Goal: Find specific page/section: Find specific page/section

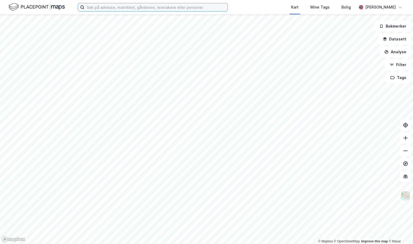
click at [116, 9] on input at bounding box center [155, 7] width 143 height 8
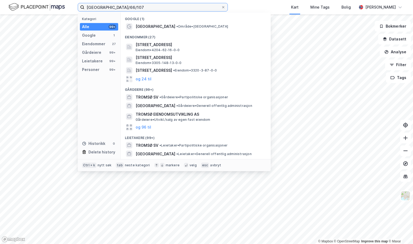
type input "[GEOGRAPHIC_DATA]/66/107"
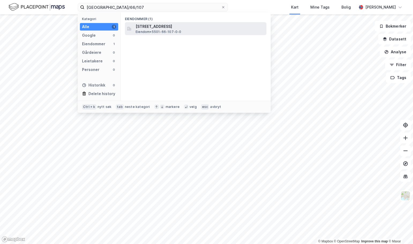
click at [159, 27] on span "[STREET_ADDRESS]" at bounding box center [200, 26] width 129 height 6
